Goal: Task Accomplishment & Management: Use online tool/utility

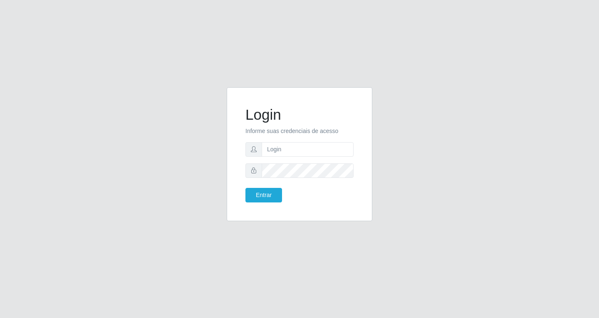
type input "[EMAIL_ADDRESS][DOMAIN_NAME]"
click at [245, 188] on button "Entrar" at bounding box center [263, 195] width 37 height 15
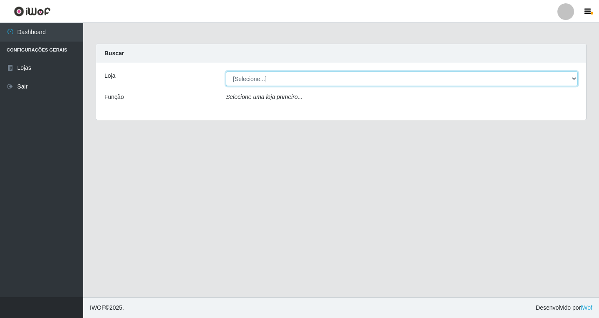
click at [304, 79] on select "[Selecione...] SuperFácil Atacado - [GEOGRAPHIC_DATA]" at bounding box center [402, 79] width 352 height 15
select select "503"
click at [226, 72] on select "[Selecione...] SuperFácil Atacado - [GEOGRAPHIC_DATA]" at bounding box center [402, 79] width 352 height 15
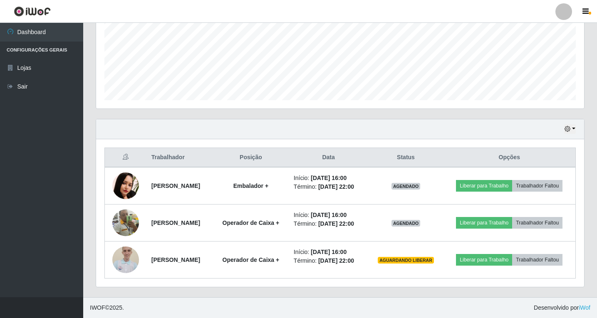
scroll to position [216, 0]
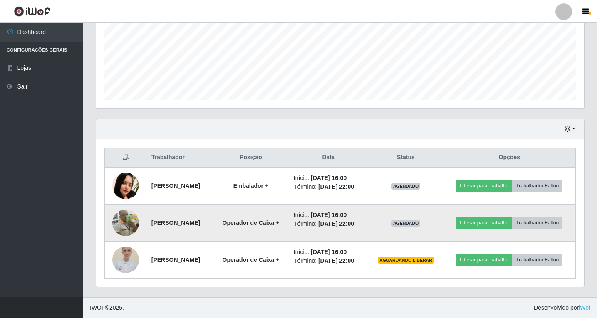
click at [122, 211] on img at bounding box center [125, 223] width 27 height 27
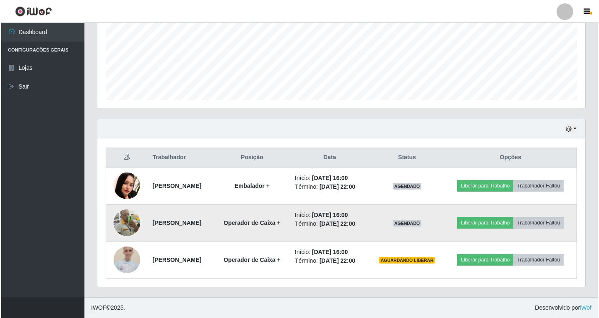
scroll to position [173, 484]
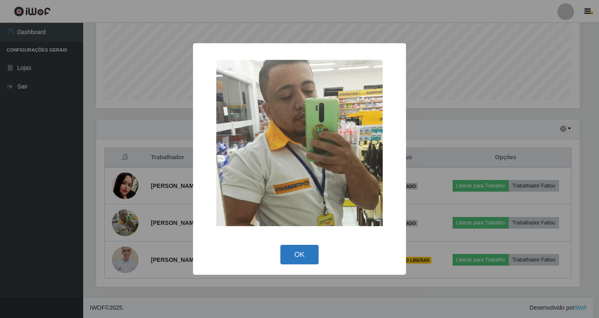
click at [297, 252] on button "OK" at bounding box center [299, 255] width 39 height 20
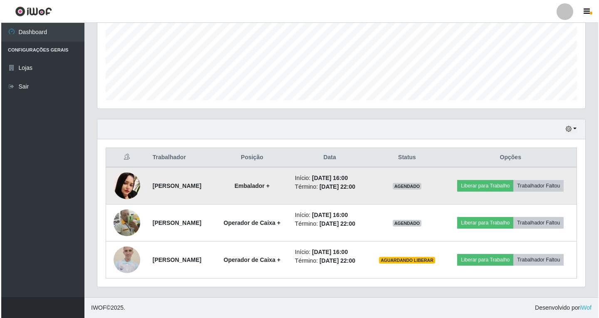
scroll to position [216, 0]
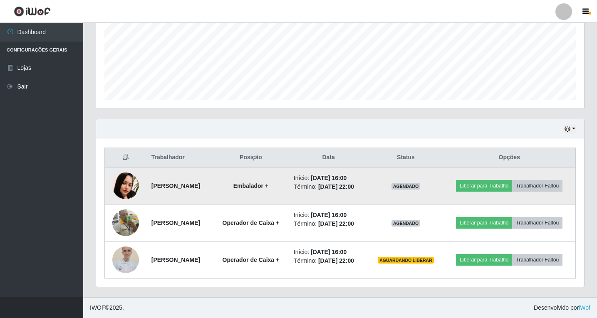
click at [120, 173] on img at bounding box center [125, 186] width 27 height 27
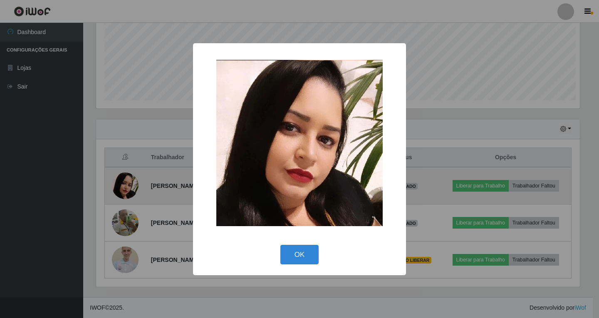
scroll to position [173, 484]
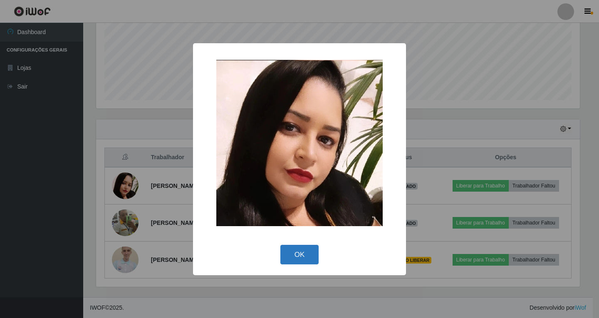
click at [301, 258] on button "OK" at bounding box center [299, 255] width 39 height 20
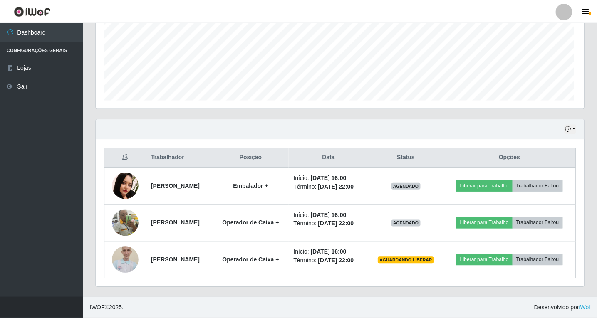
scroll to position [173, 488]
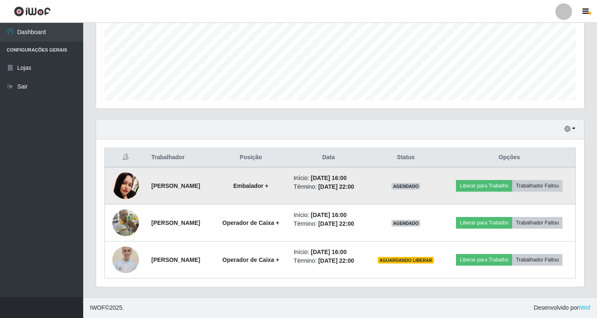
click at [121, 191] on img at bounding box center [125, 186] width 27 height 27
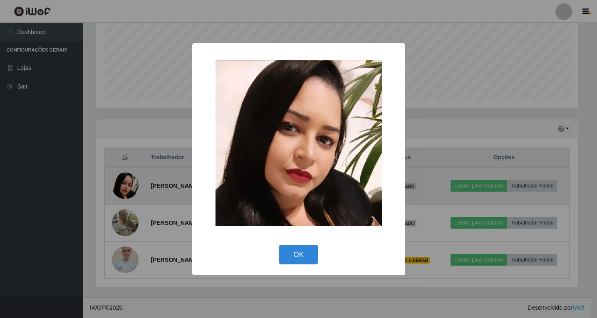
scroll to position [173, 484]
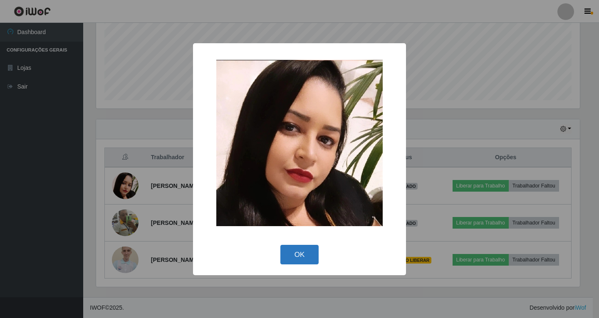
click at [291, 262] on button "OK" at bounding box center [299, 255] width 39 height 20
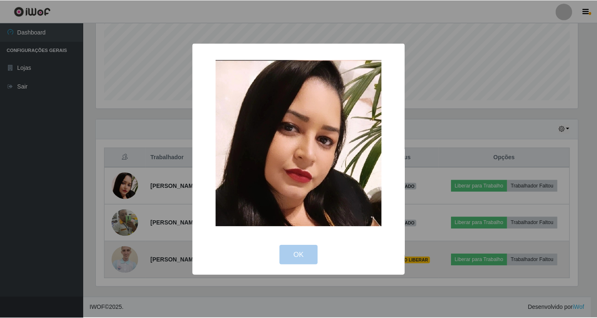
scroll to position [173, 488]
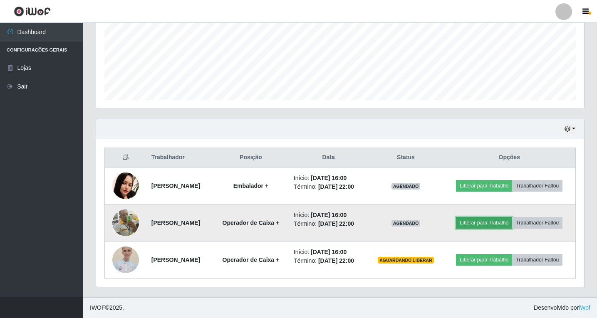
click at [508, 225] on button "Liberar para Trabalho" at bounding box center [484, 223] width 56 height 12
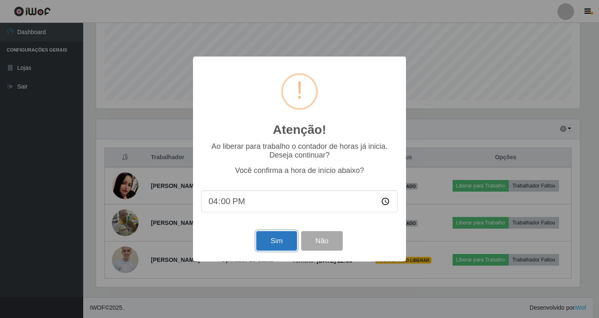
click at [266, 239] on button "Sim" at bounding box center [276, 241] width 40 height 20
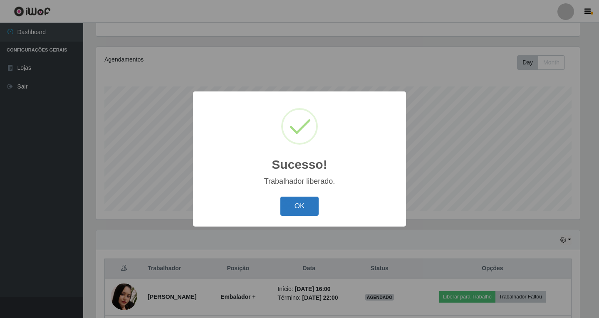
click at [295, 202] on button "OK" at bounding box center [299, 207] width 39 height 20
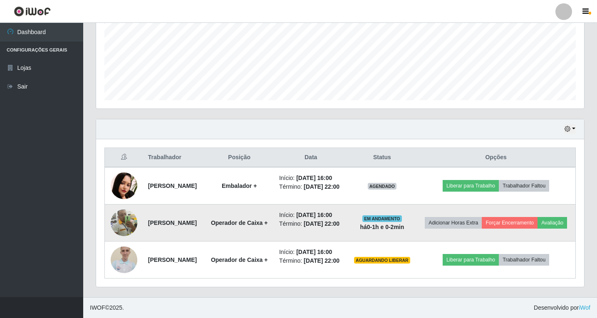
scroll to position [216, 0]
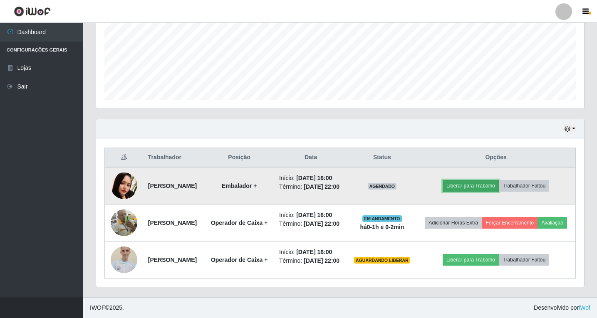
click at [483, 180] on button "Liberar para Trabalho" at bounding box center [471, 186] width 56 height 12
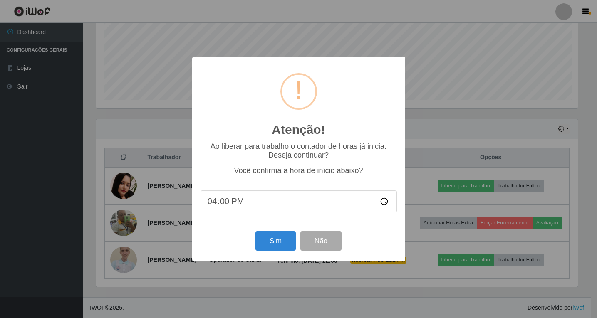
scroll to position [0, 0]
click at [276, 243] on button "Sim" at bounding box center [276, 241] width 40 height 20
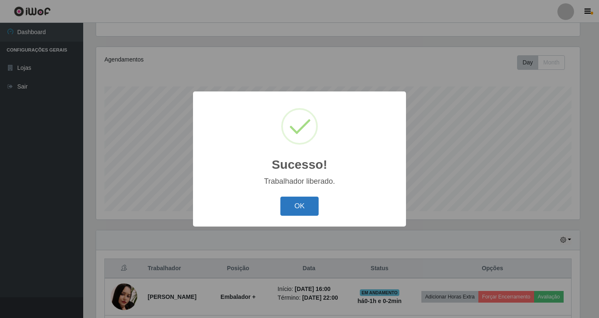
click at [299, 210] on button "OK" at bounding box center [299, 207] width 39 height 20
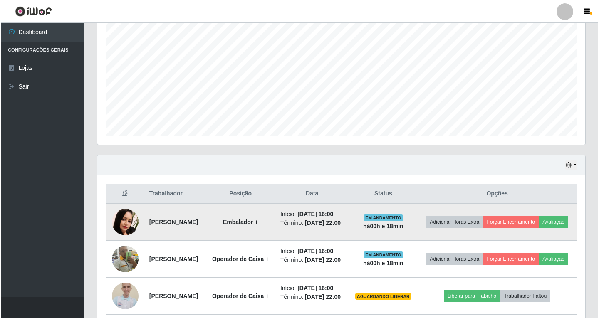
scroll to position [216, 0]
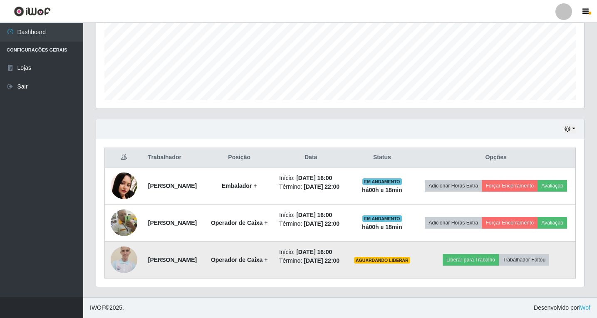
click at [132, 260] on img at bounding box center [124, 260] width 27 height 36
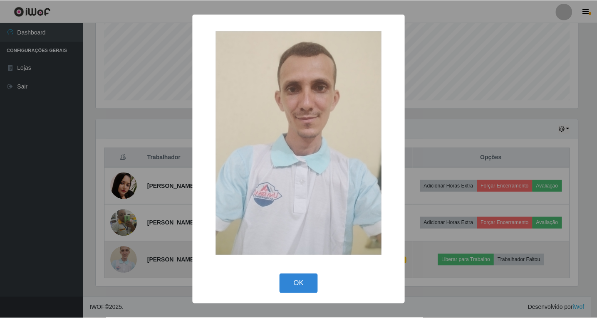
scroll to position [173, 484]
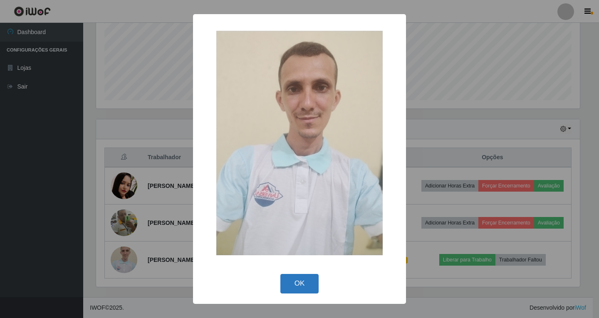
click at [306, 285] on button "OK" at bounding box center [299, 284] width 39 height 20
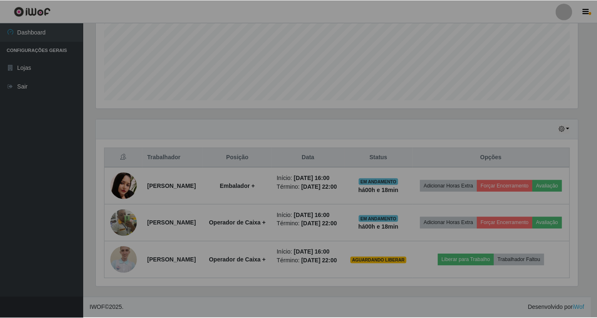
scroll to position [173, 488]
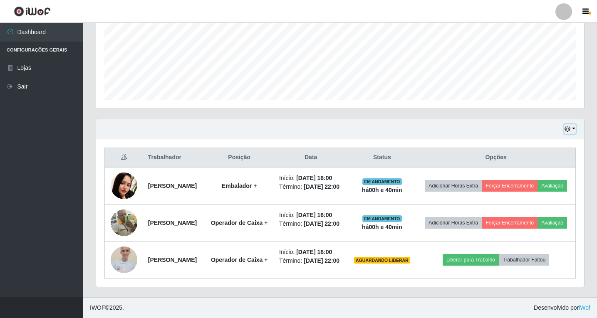
click at [575, 124] on button "button" at bounding box center [570, 129] width 12 height 10
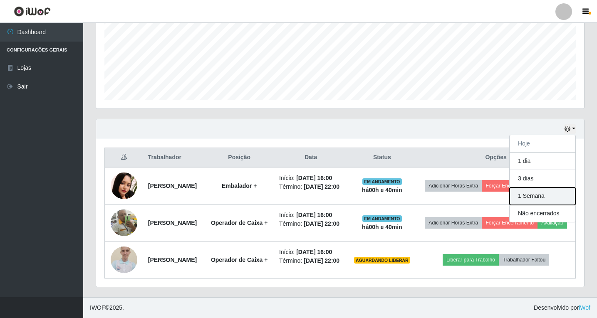
click at [548, 188] on button "1 Semana" at bounding box center [543, 196] width 66 height 17
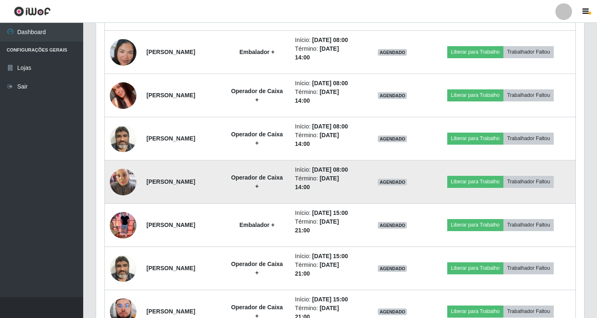
scroll to position [549, 0]
